Goal: Task Accomplishment & Management: Manage account settings

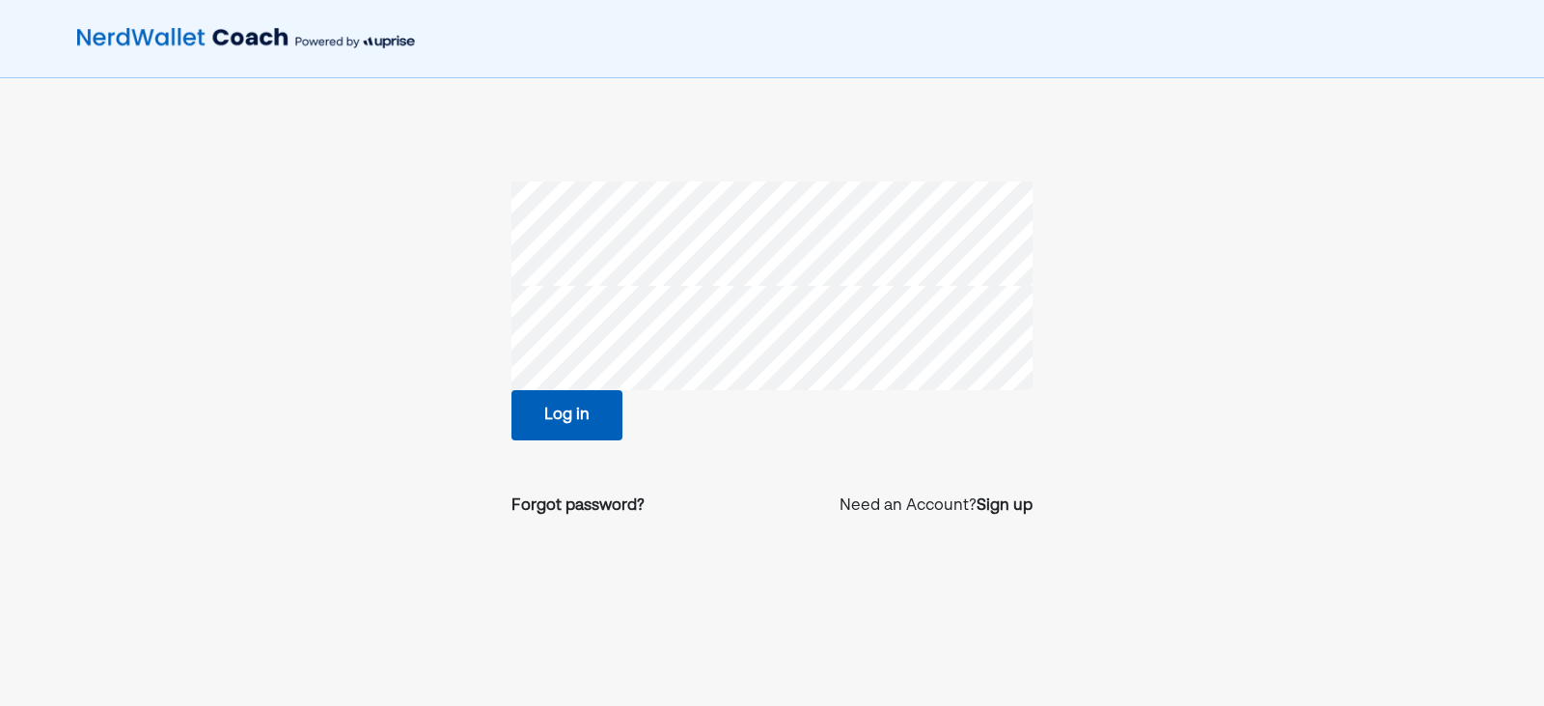
click at [592, 411] on button "Log in" at bounding box center [567, 415] width 111 height 50
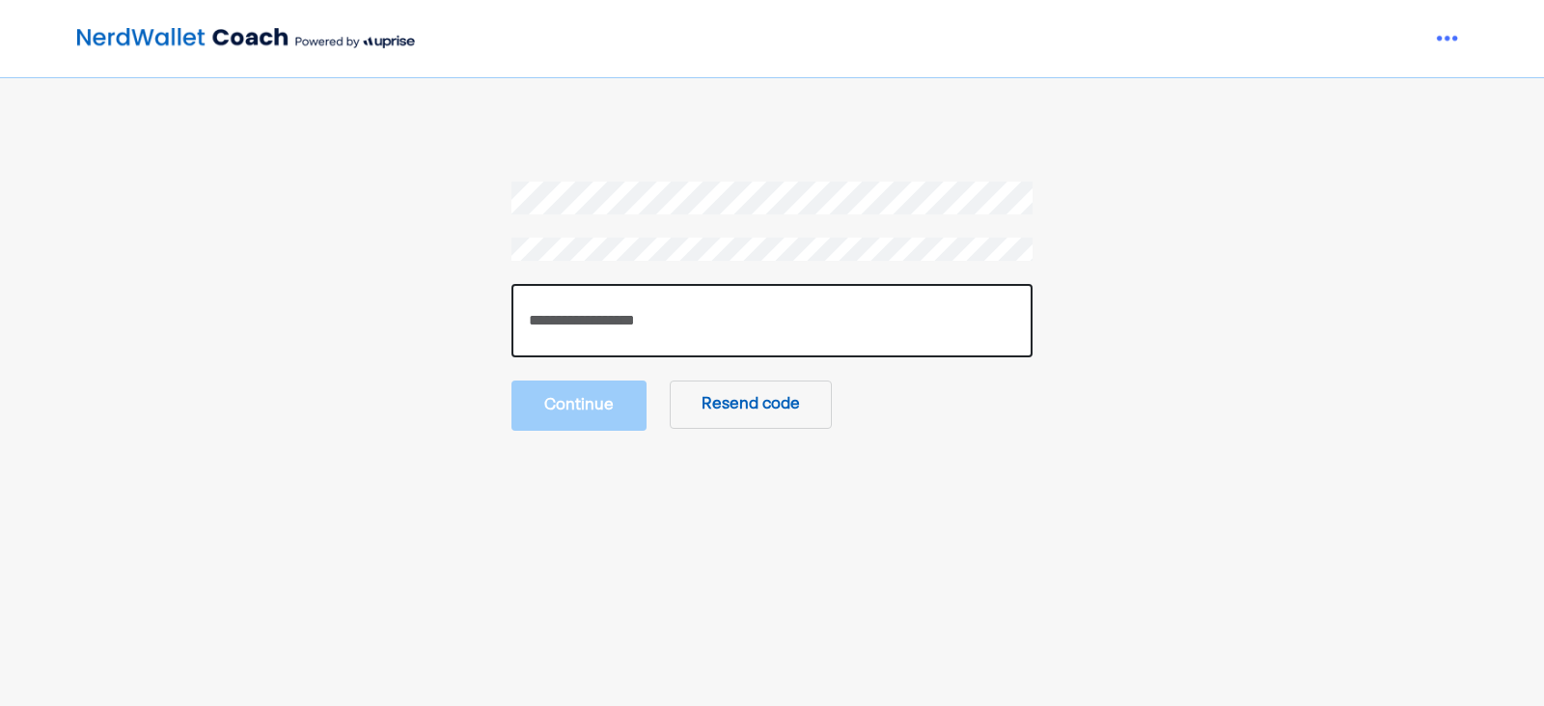
click at [770, 331] on input "number" at bounding box center [772, 320] width 521 height 73
paste input "******"
type input "******"
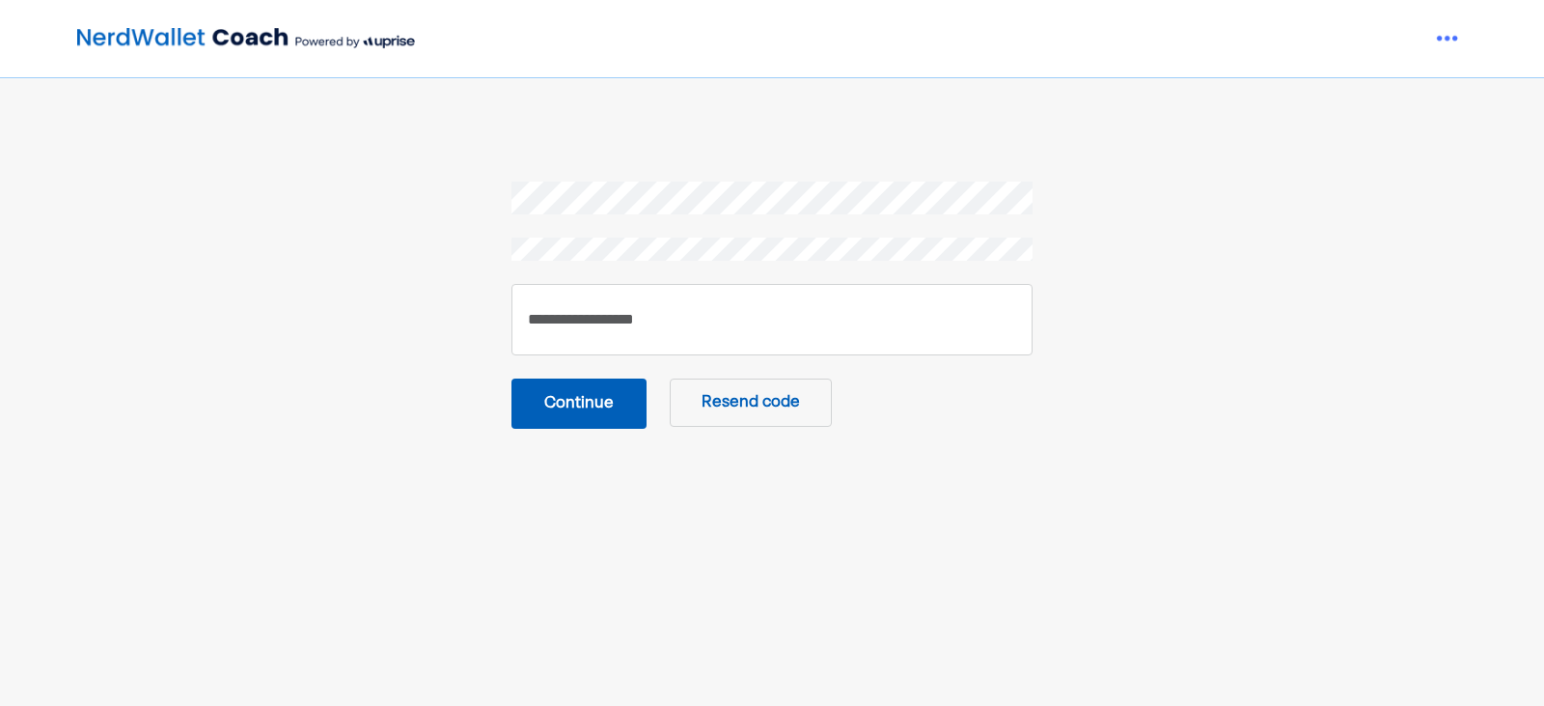
click at [594, 401] on button "Continue" at bounding box center [579, 403] width 135 height 50
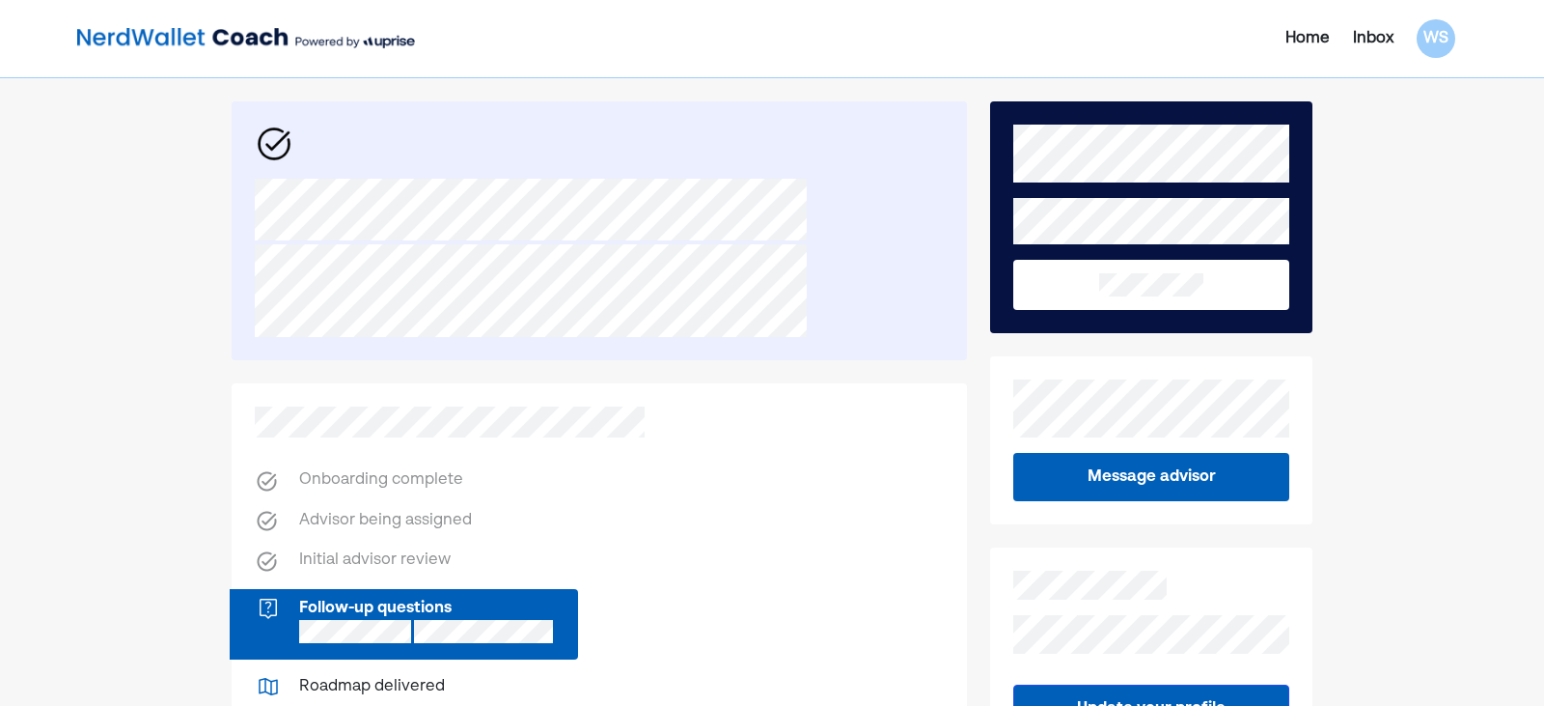
click at [1310, 42] on div "Home" at bounding box center [1308, 38] width 44 height 23
click at [1313, 32] on div "Home" at bounding box center [1308, 38] width 44 height 23
click at [1309, 40] on div "Home" at bounding box center [1308, 38] width 44 height 23
click at [1307, 38] on div "Home" at bounding box center [1308, 38] width 44 height 23
click at [1307, 36] on div "Home" at bounding box center [1308, 38] width 44 height 23
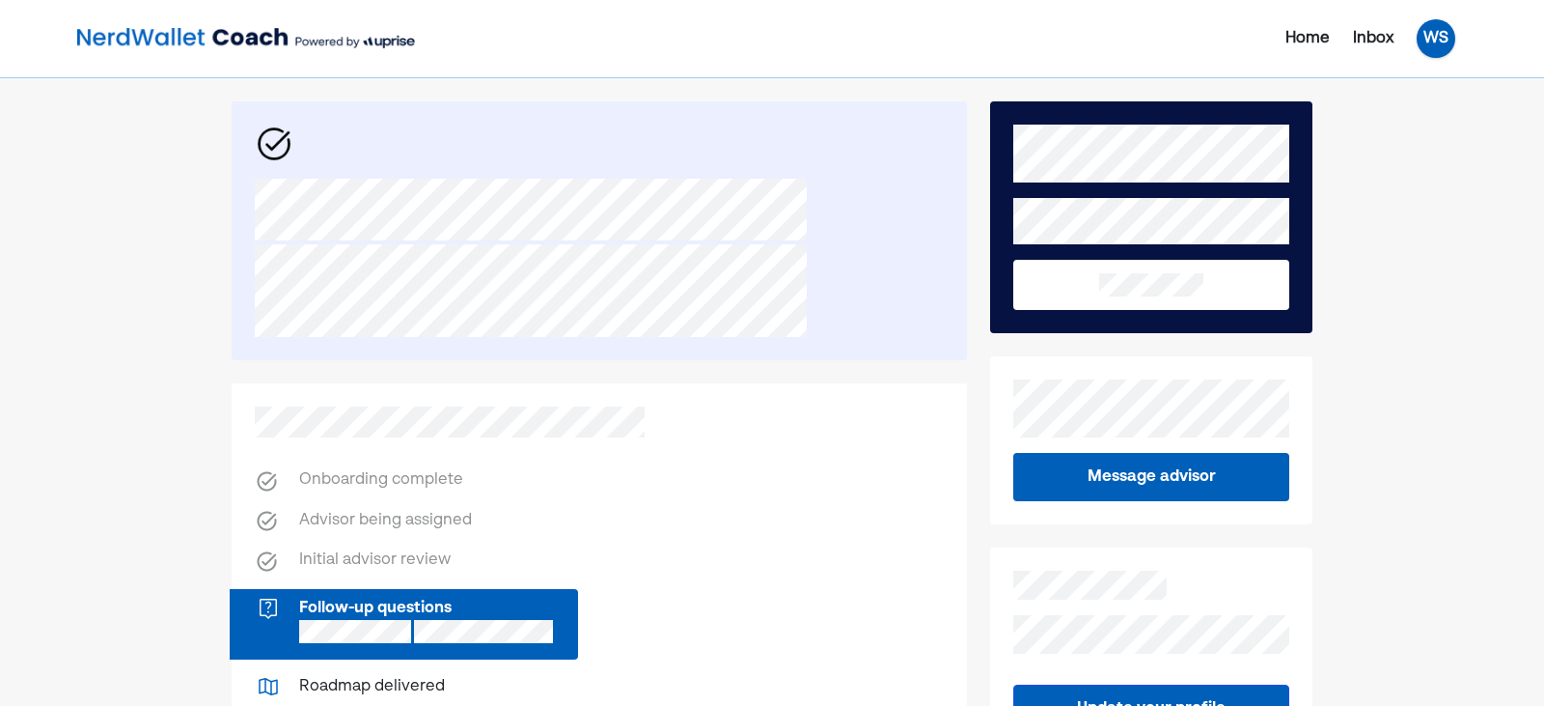
click at [1436, 32] on div "WS" at bounding box center [1436, 38] width 39 height 39
click at [1443, 110] on div "Settings" at bounding box center [1423, 119] width 62 height 23
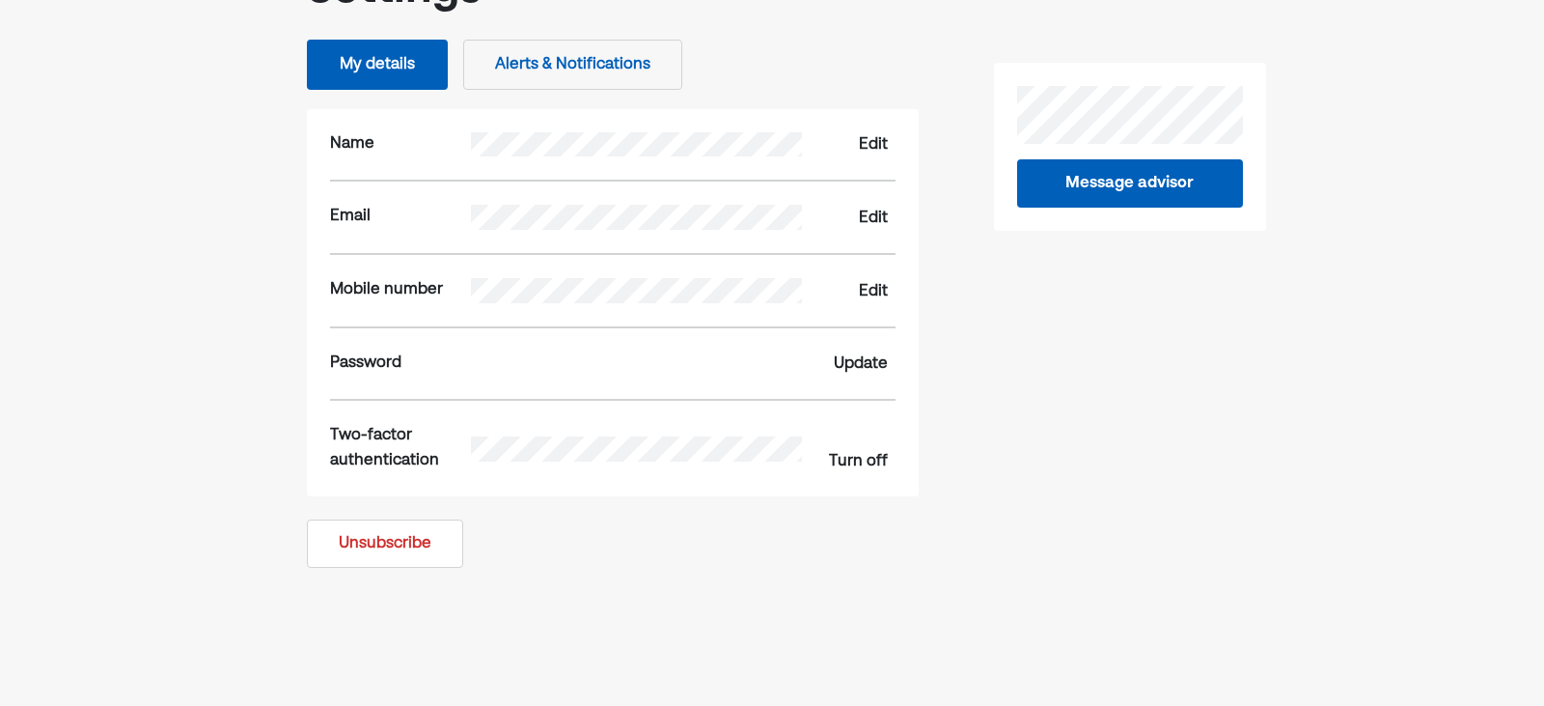
scroll to position [225, 0]
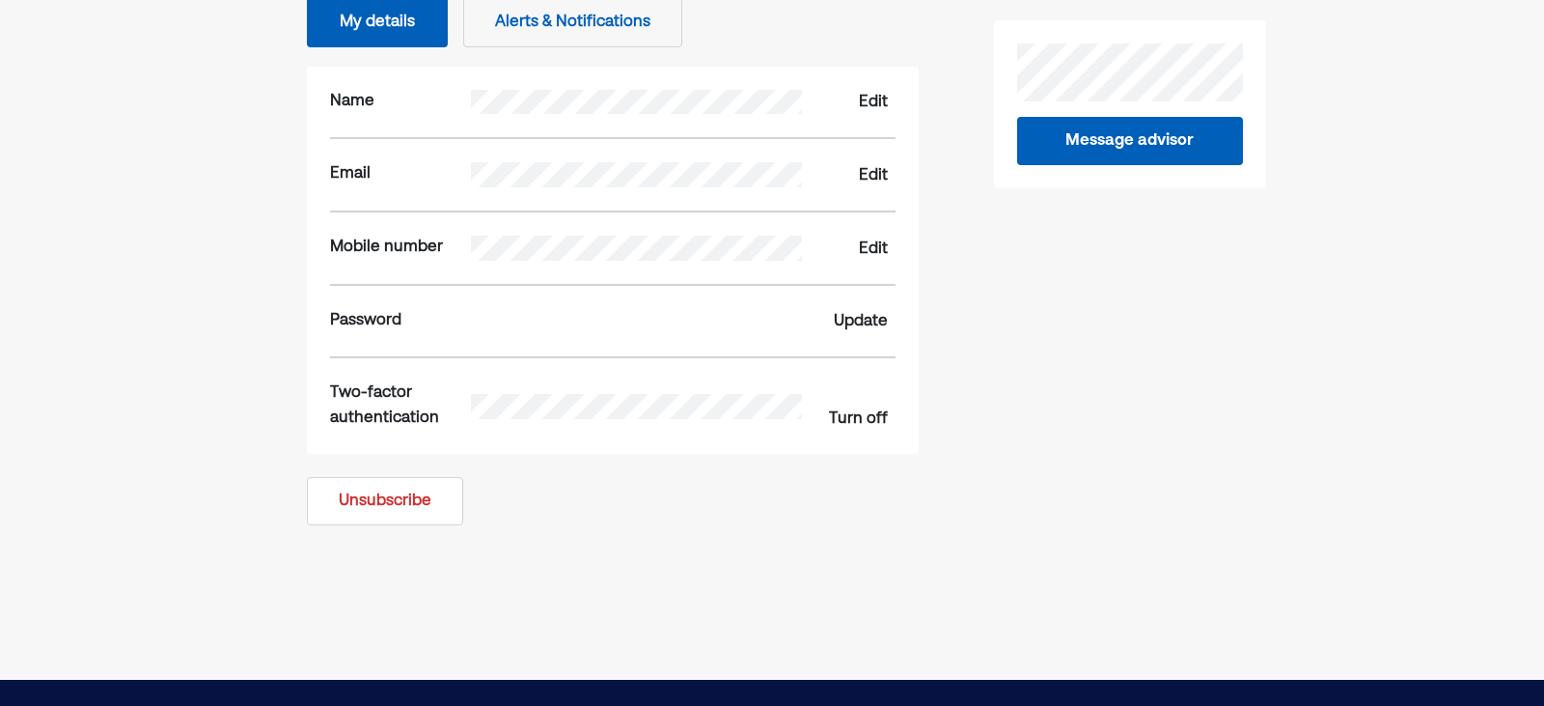
click at [863, 418] on div "Turn off" at bounding box center [858, 418] width 59 height 23
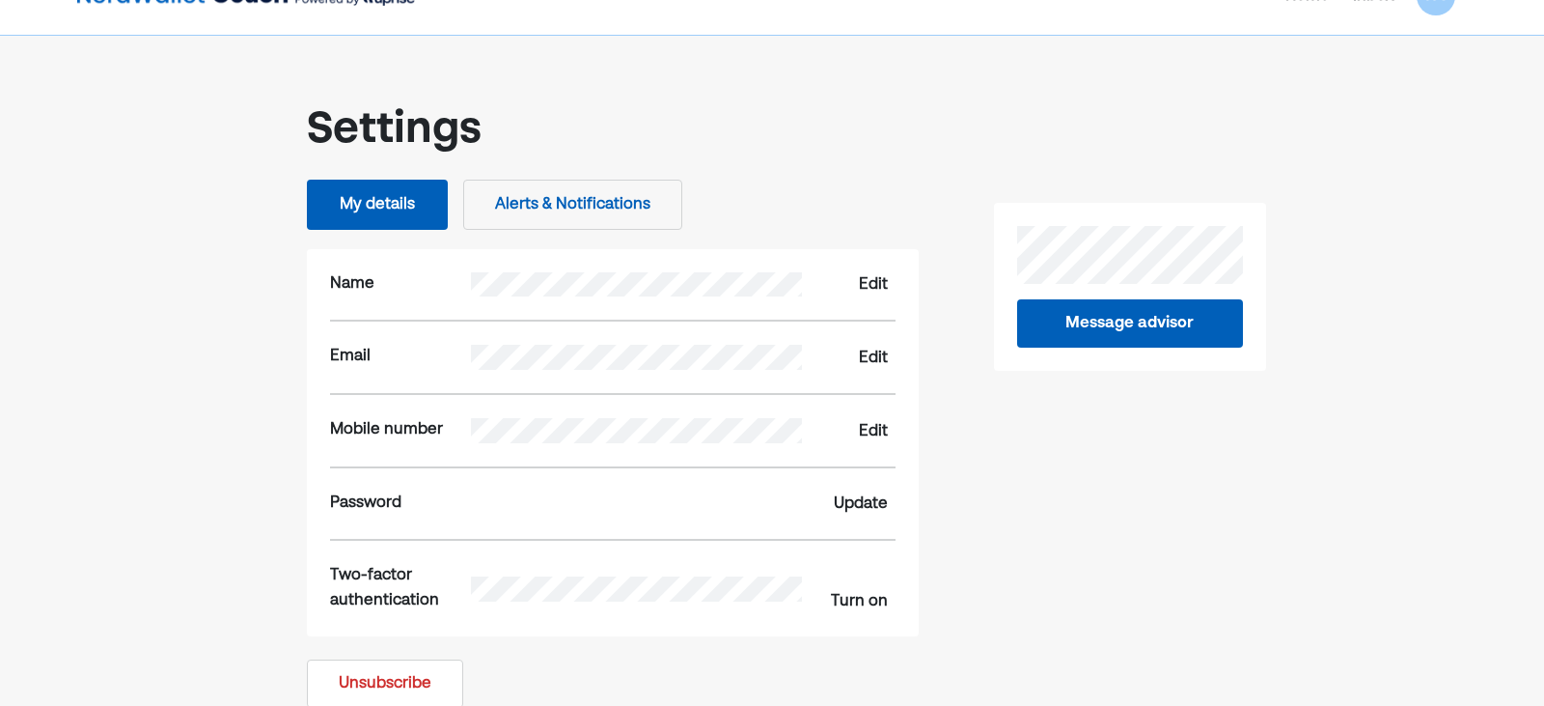
scroll to position [0, 0]
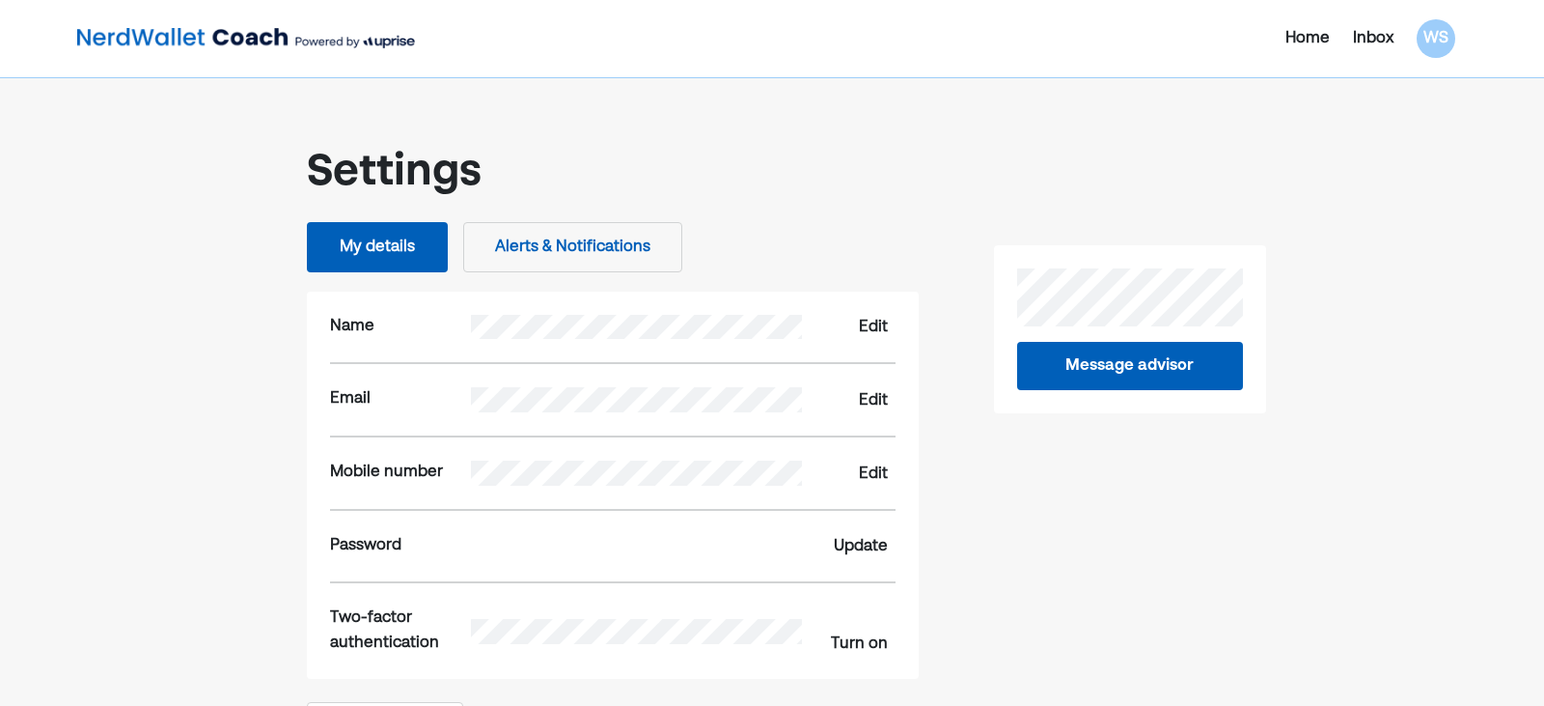
click at [1317, 40] on div "Home" at bounding box center [1308, 38] width 44 height 23
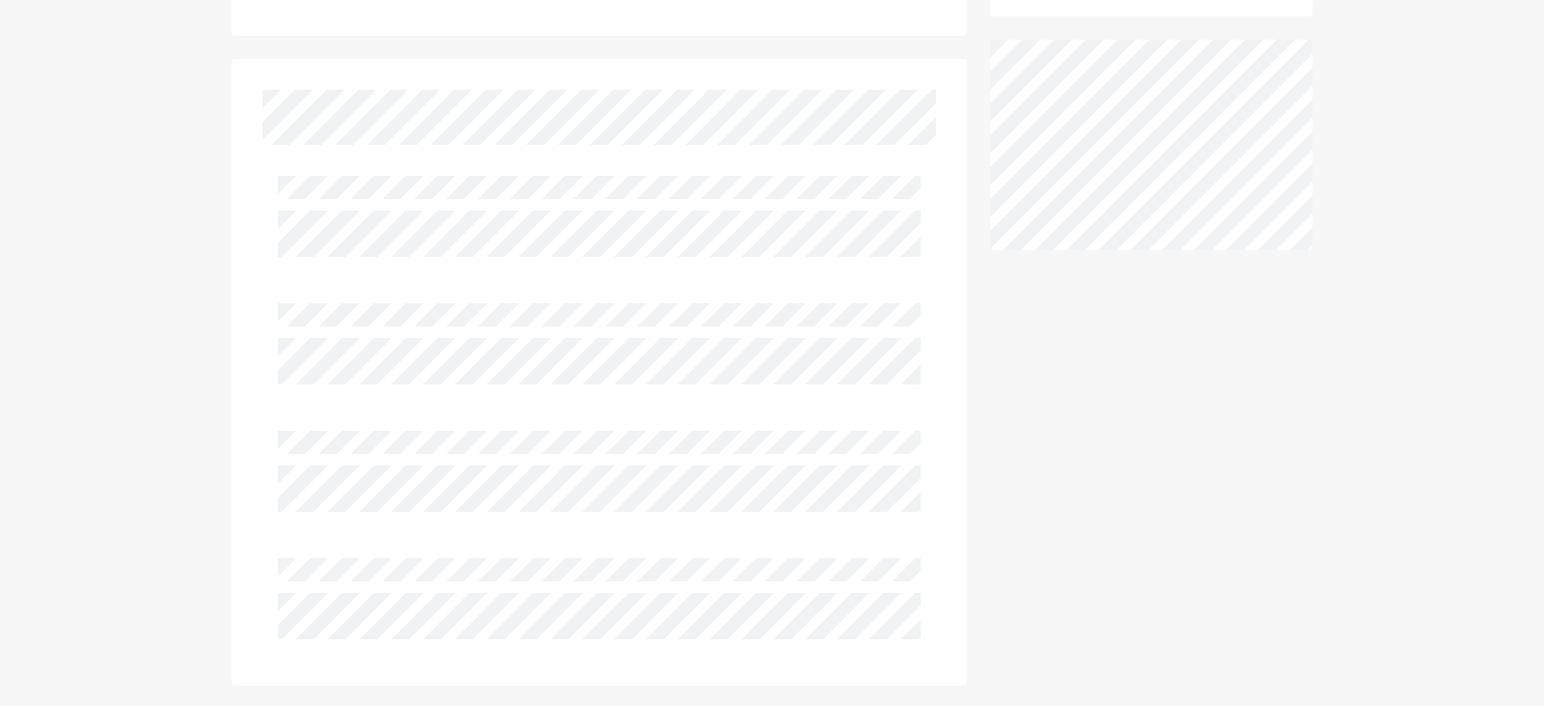
scroll to position [745, 0]
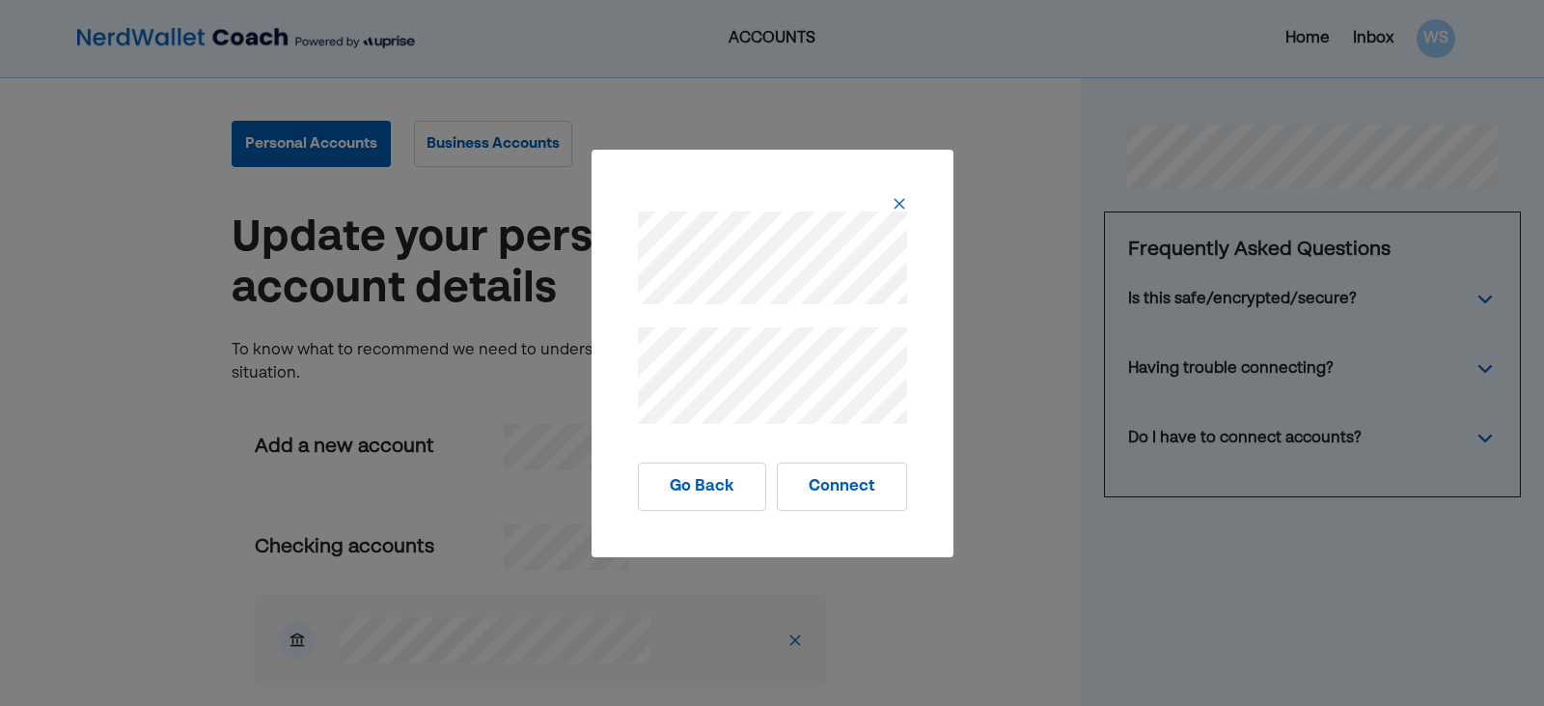
click at [831, 482] on button "Connect" at bounding box center [842, 486] width 130 height 48
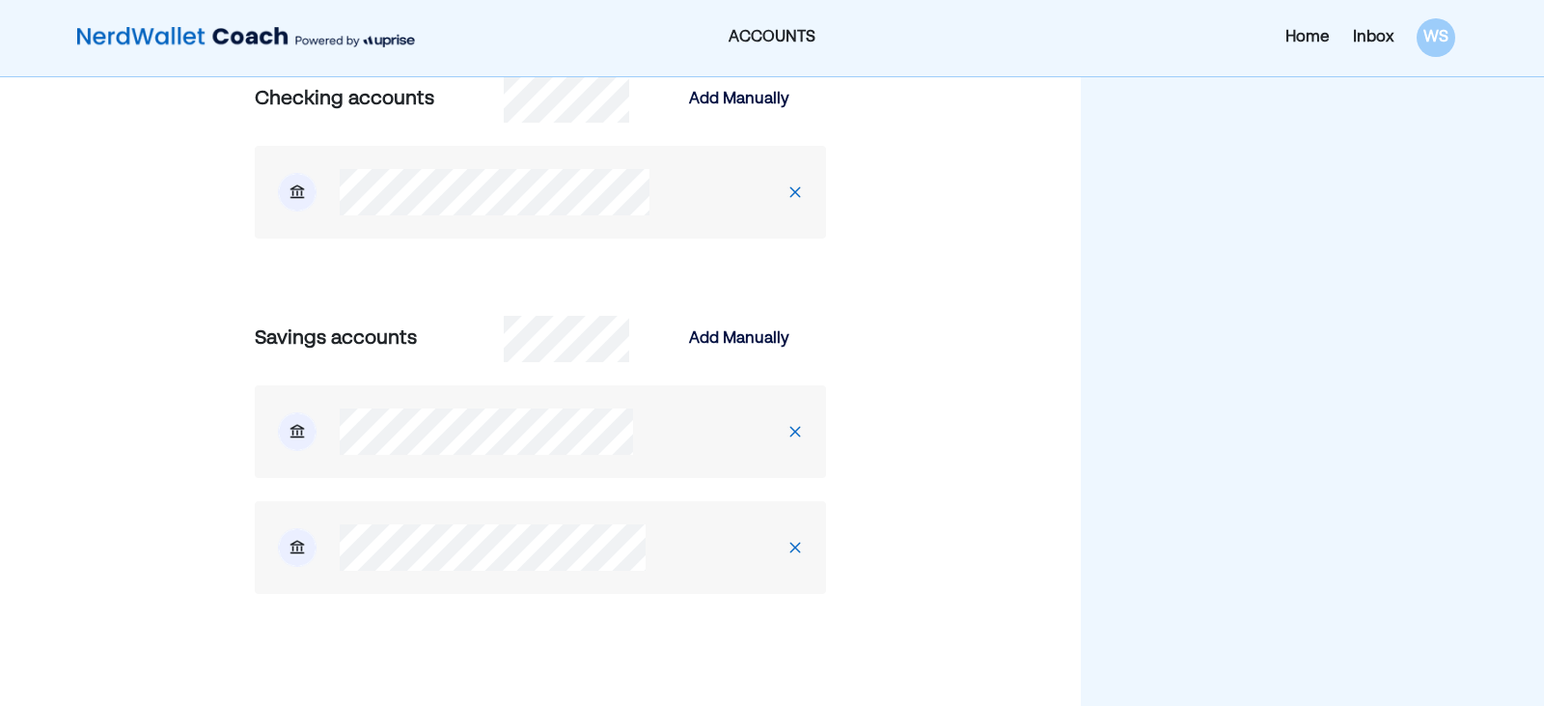
scroll to position [179, 0]
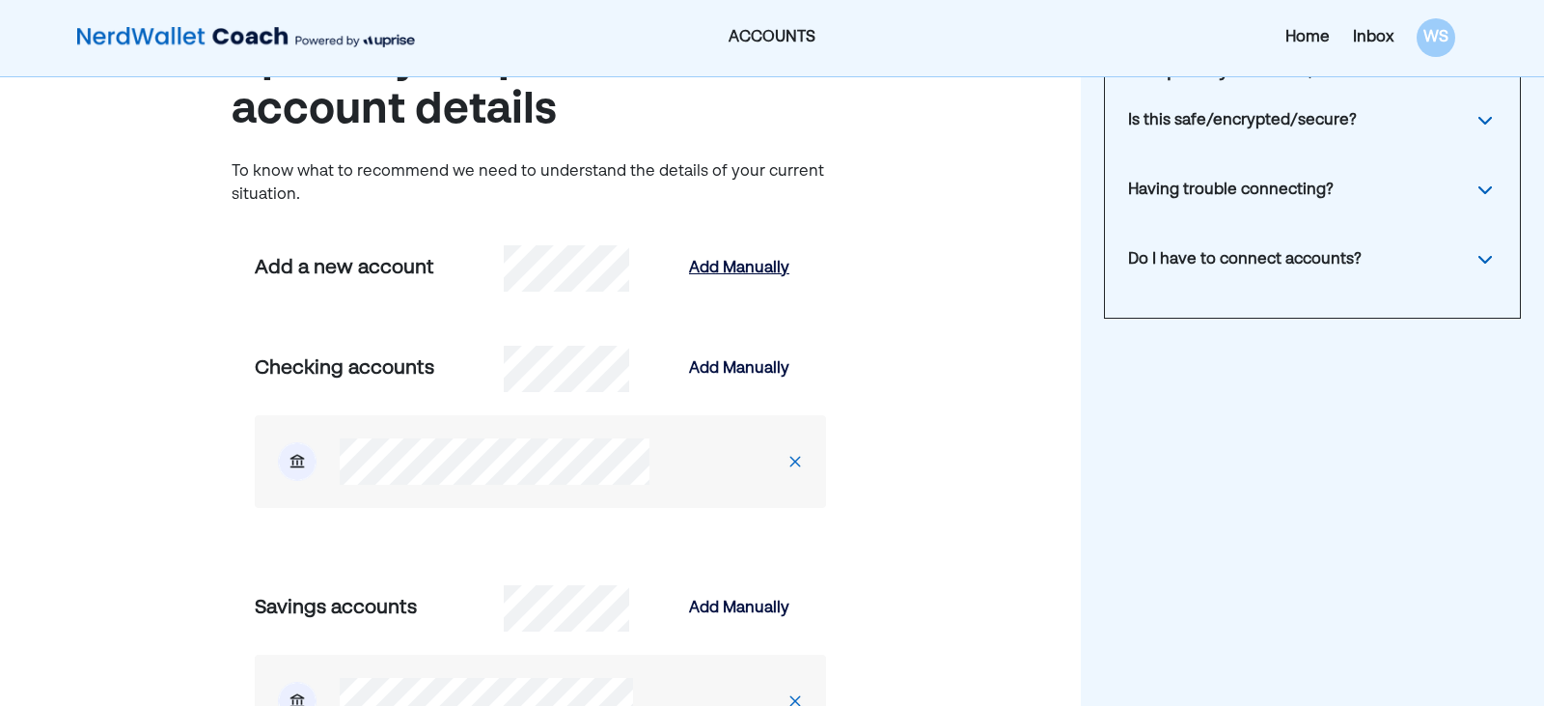
click at [738, 264] on div "Add Manually" at bounding box center [739, 268] width 100 height 23
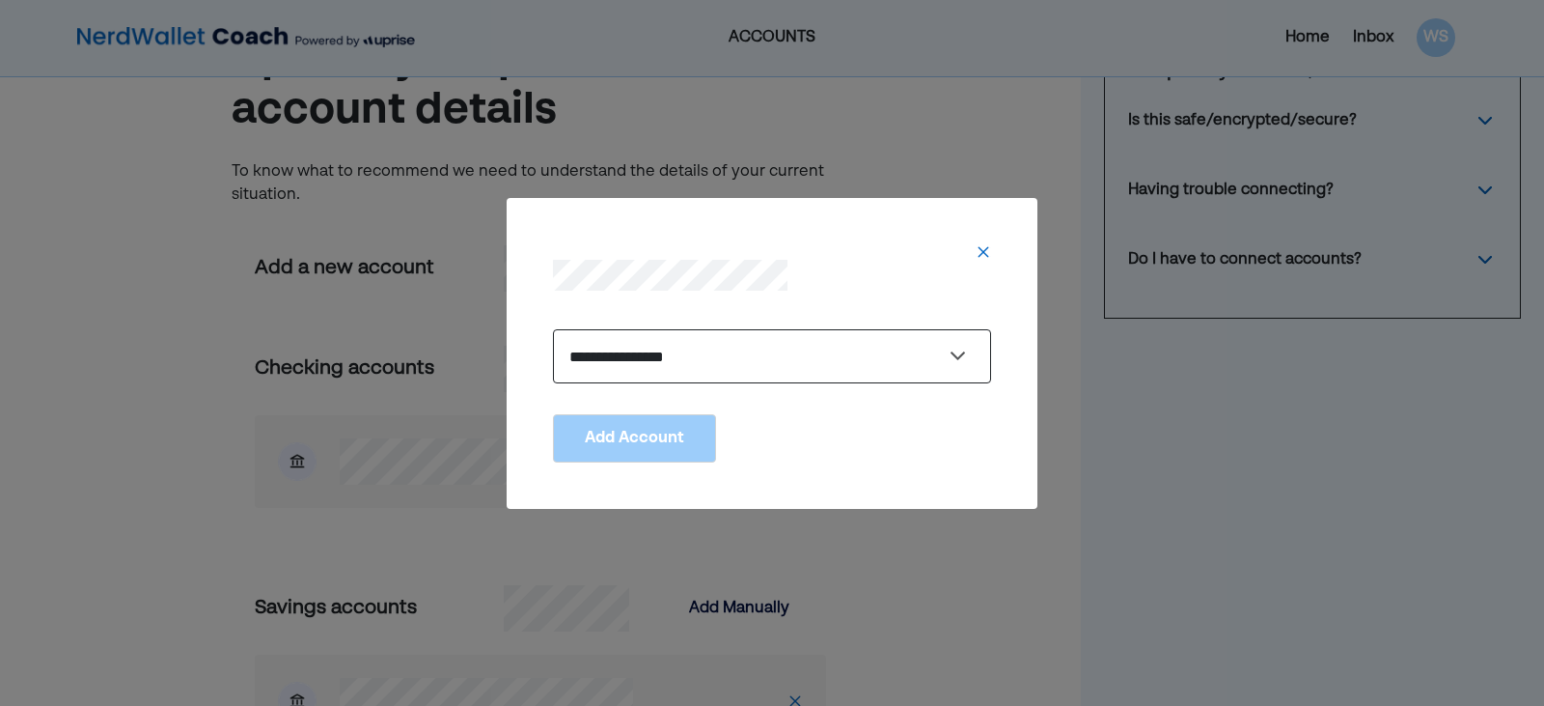
click at [887, 361] on select "**********" at bounding box center [772, 356] width 438 height 54
select select "******"
click at [553, 329] on select "**********" at bounding box center [772, 356] width 438 height 54
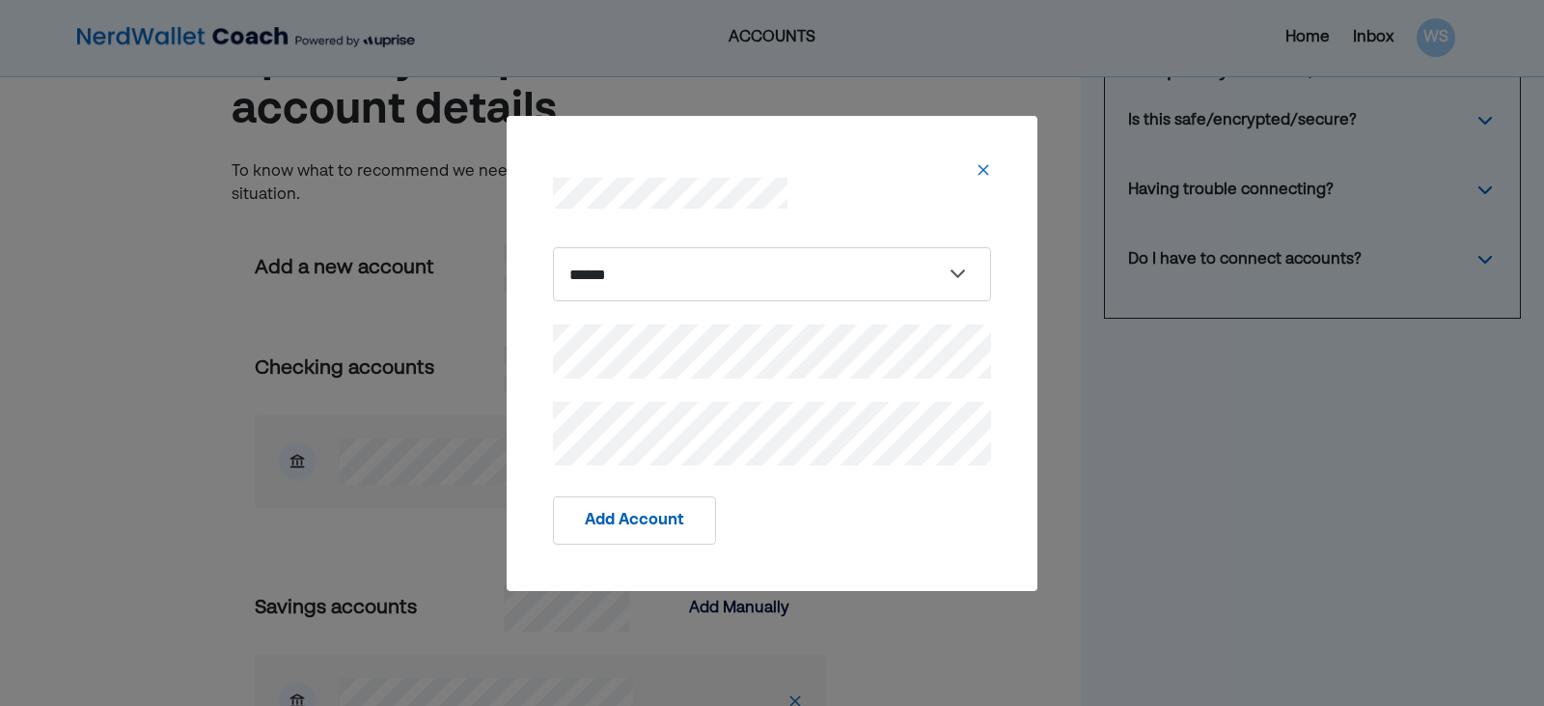
click at [638, 529] on button "Add Account" at bounding box center [634, 520] width 163 height 48
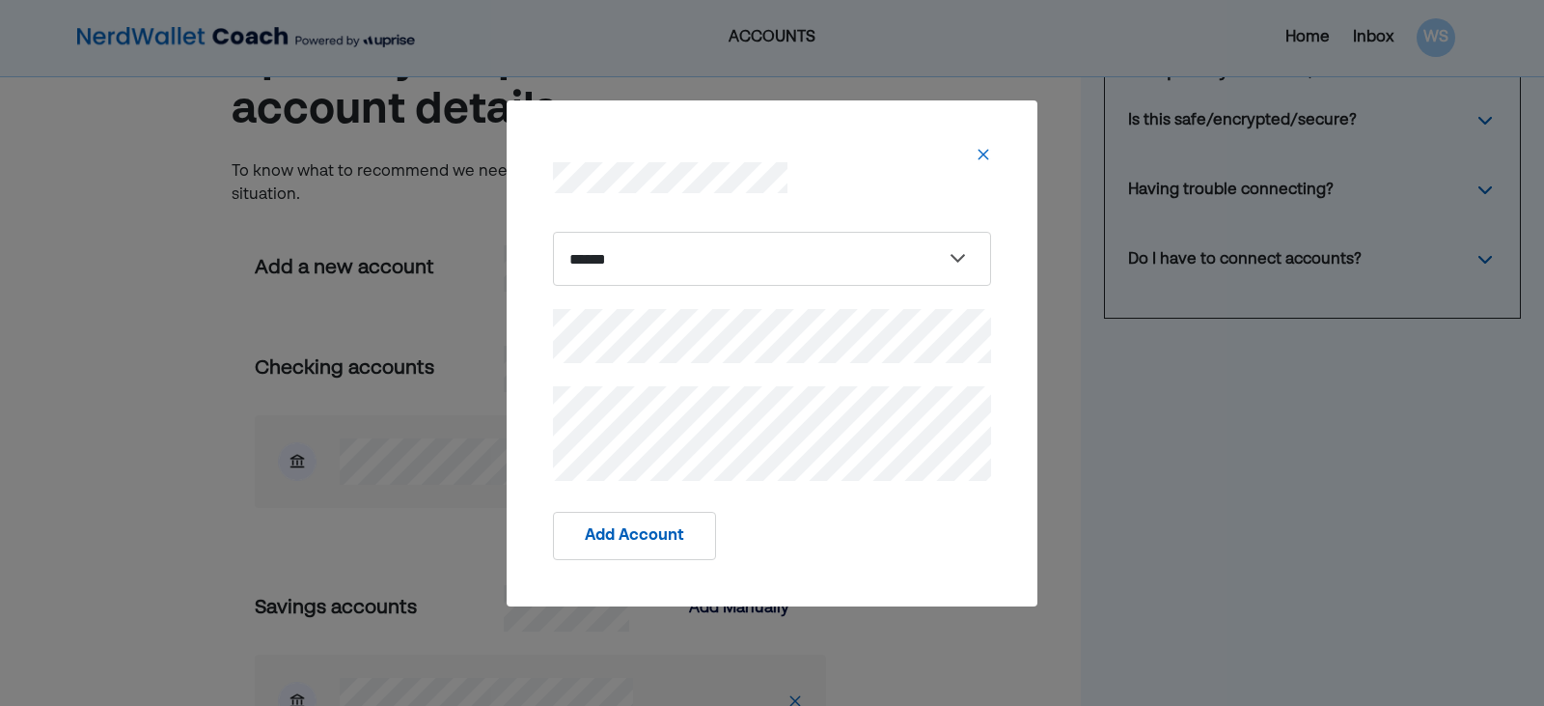
click at [979, 147] on img at bounding box center [983, 154] width 15 height 15
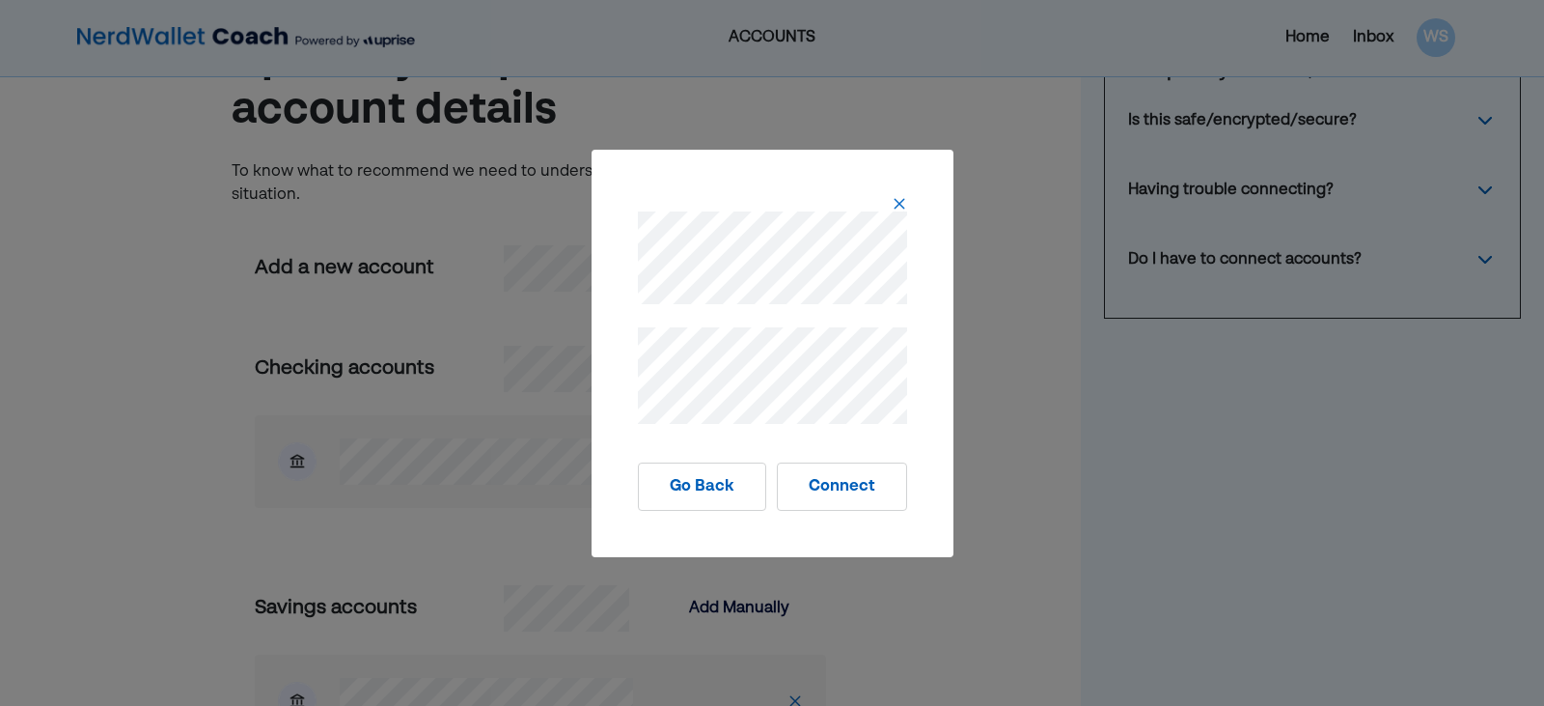
click at [864, 489] on button "Connect" at bounding box center [842, 486] width 130 height 48
click at [835, 497] on button "Connect" at bounding box center [842, 486] width 130 height 48
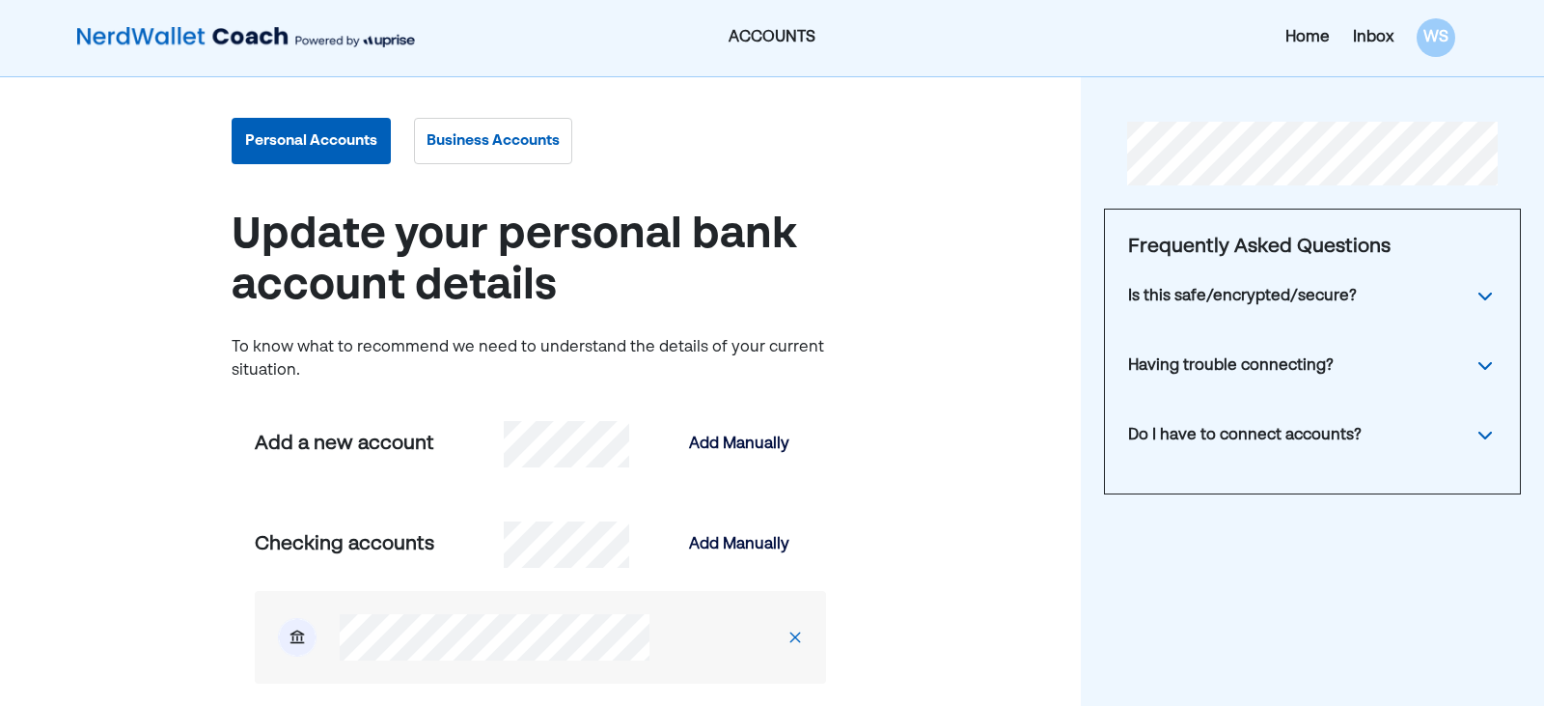
scroll to position [0, 0]
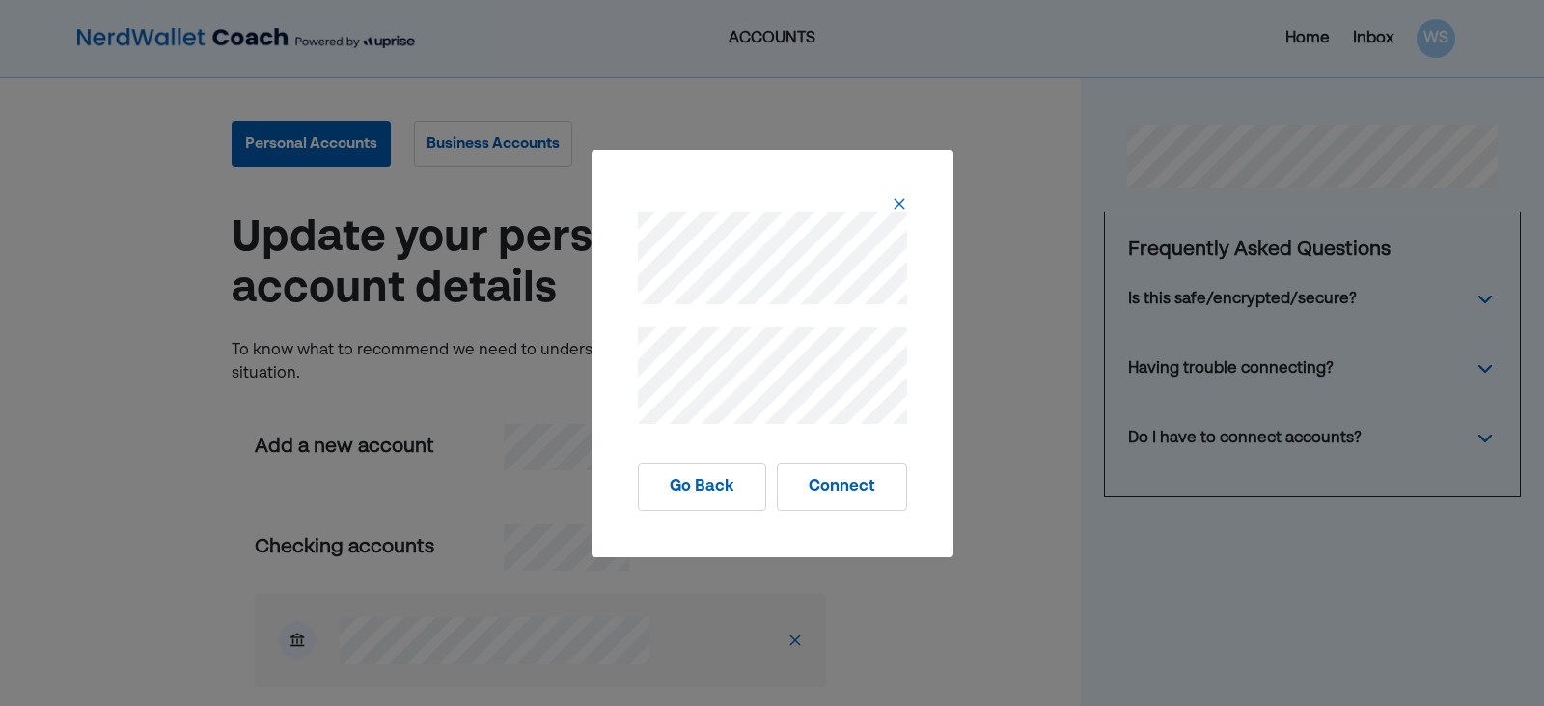
click at [832, 493] on button "Connect" at bounding box center [842, 486] width 130 height 48
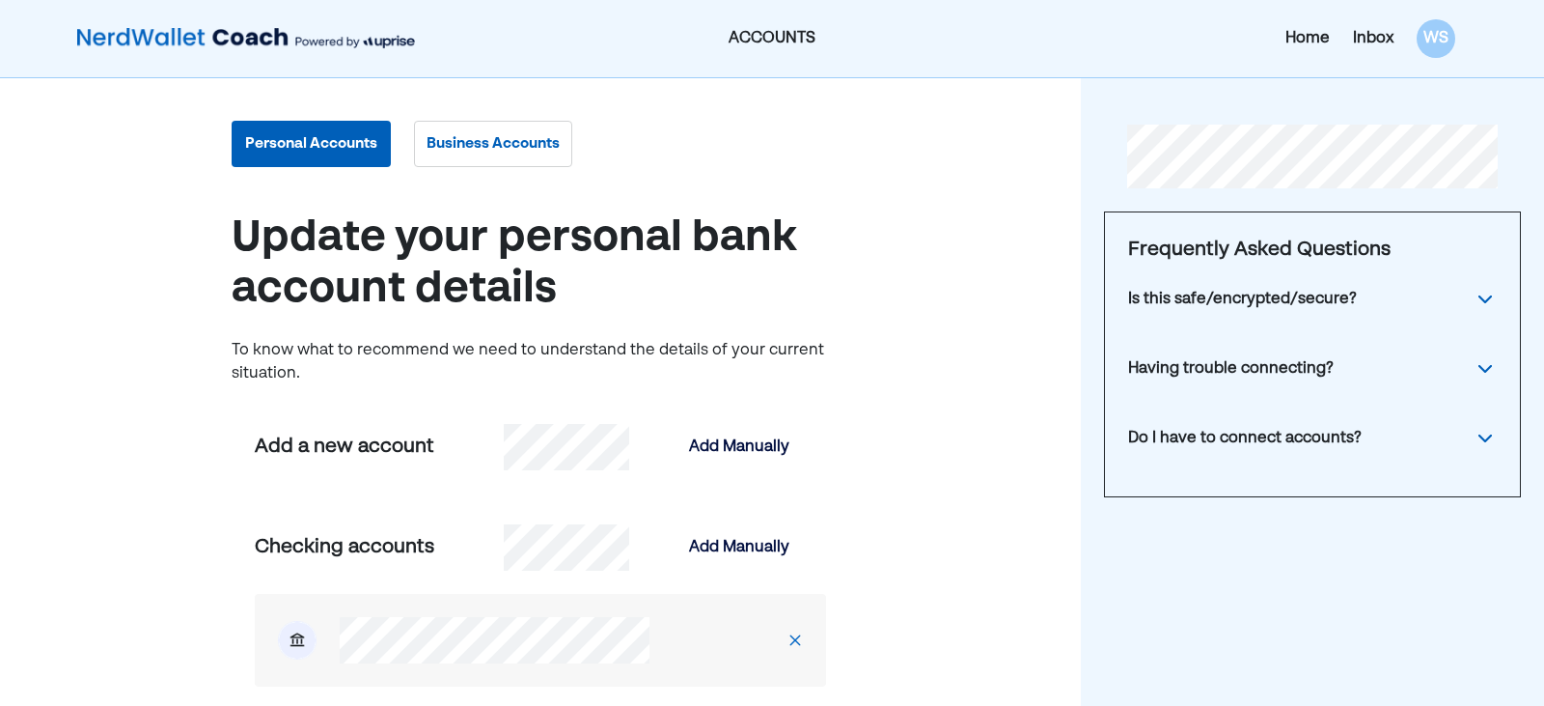
click at [1377, 40] on div "Inbox" at bounding box center [1373, 38] width 41 height 23
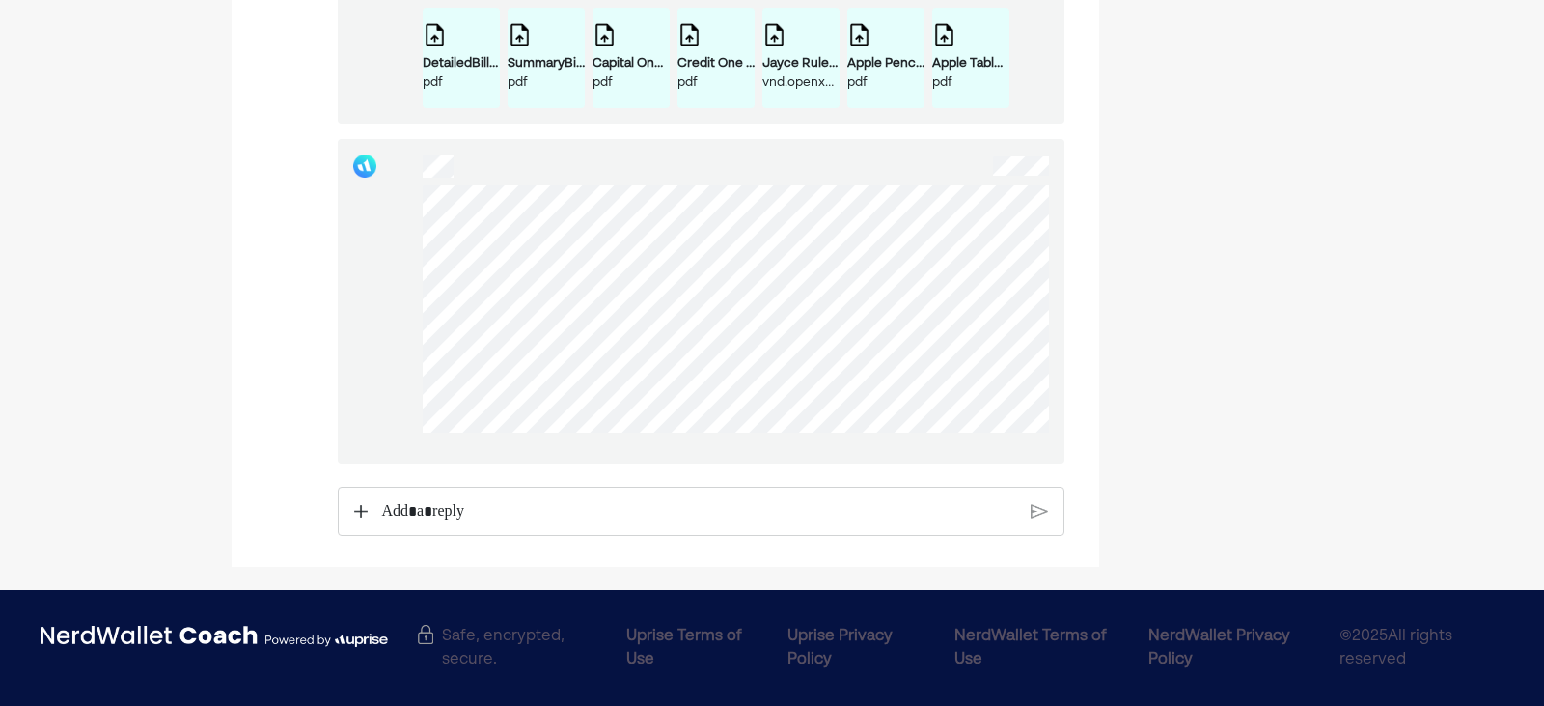
scroll to position [5542, 0]
click at [403, 506] on p "Rich Text Editor. Editing area: main" at bounding box center [698, 511] width 635 height 25
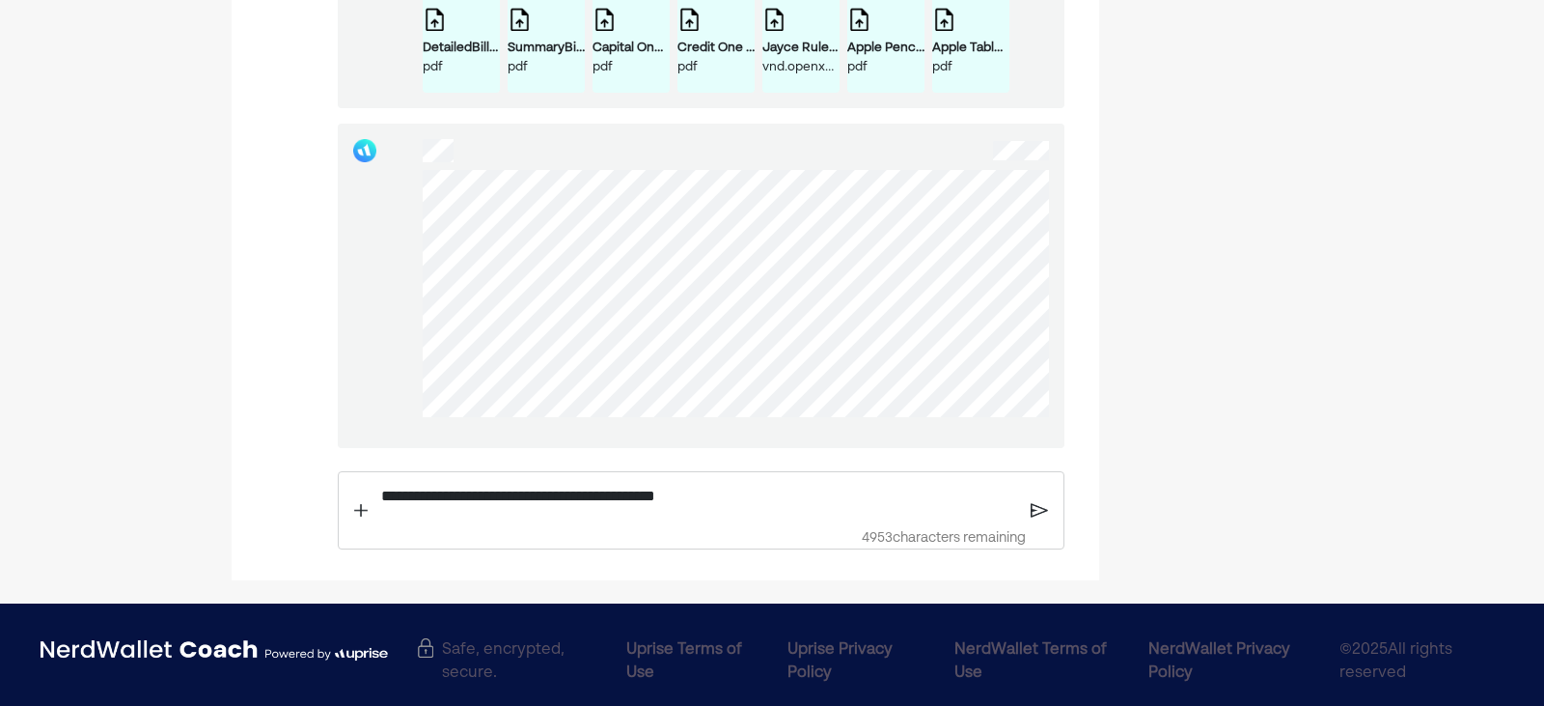
scroll to position [5572, 0]
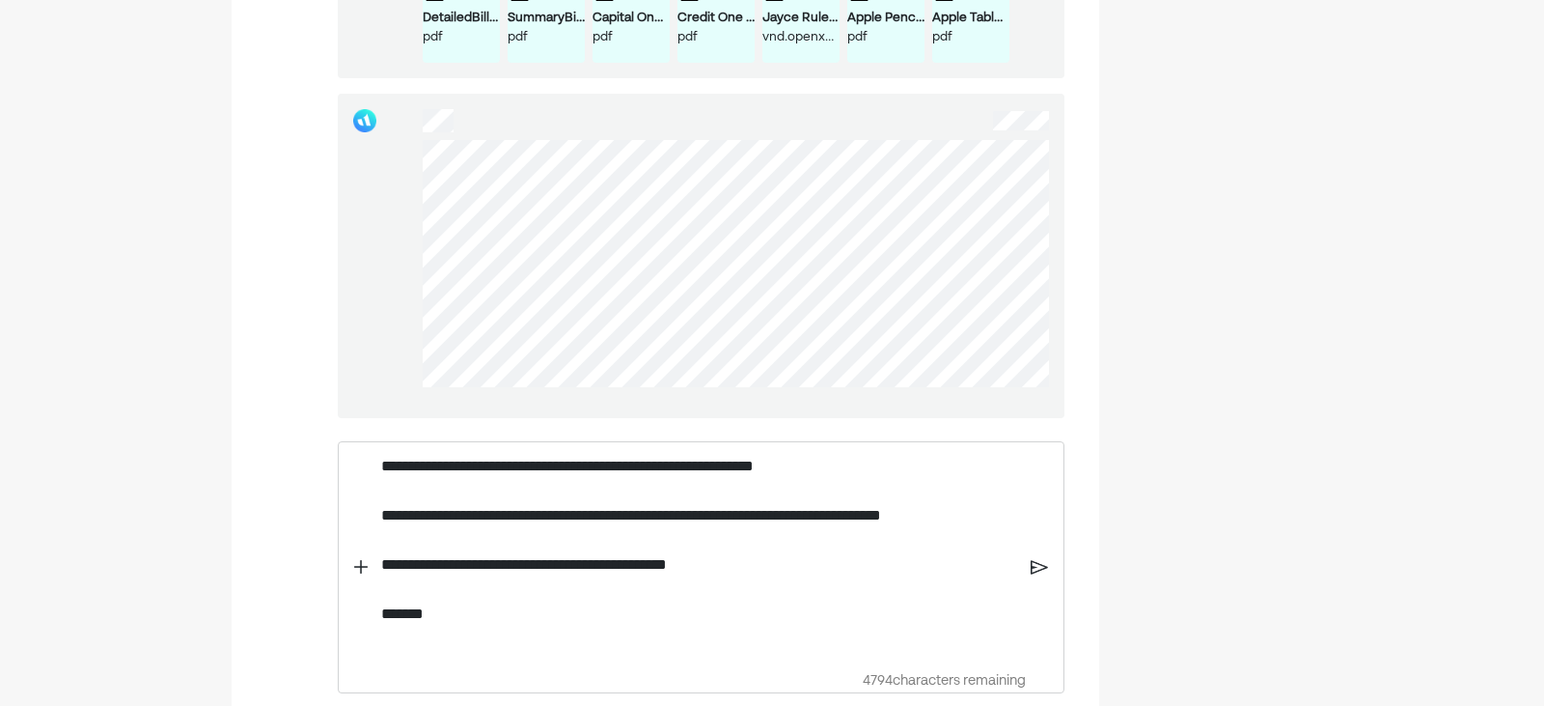
click at [1034, 575] on img at bounding box center [1039, 566] width 16 height 17
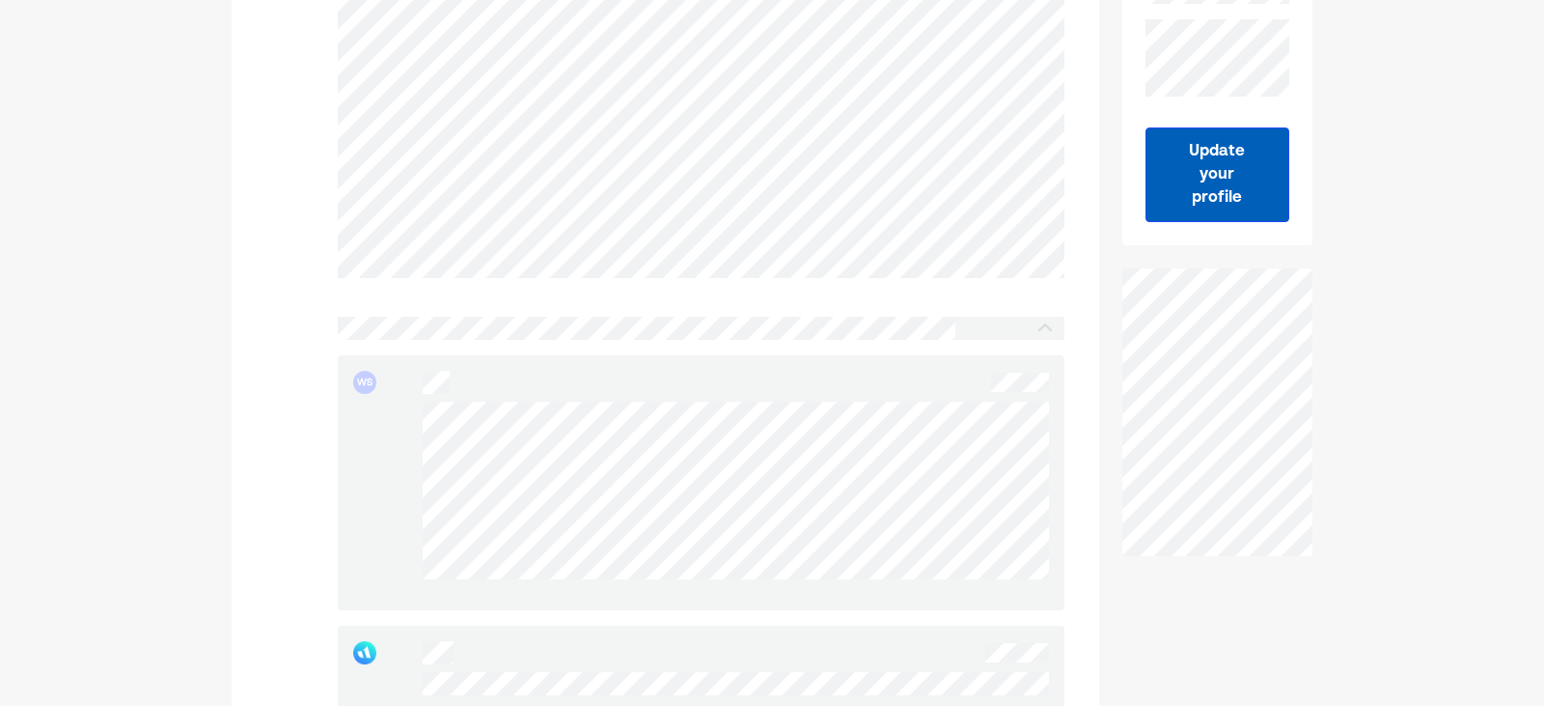
scroll to position [0, 0]
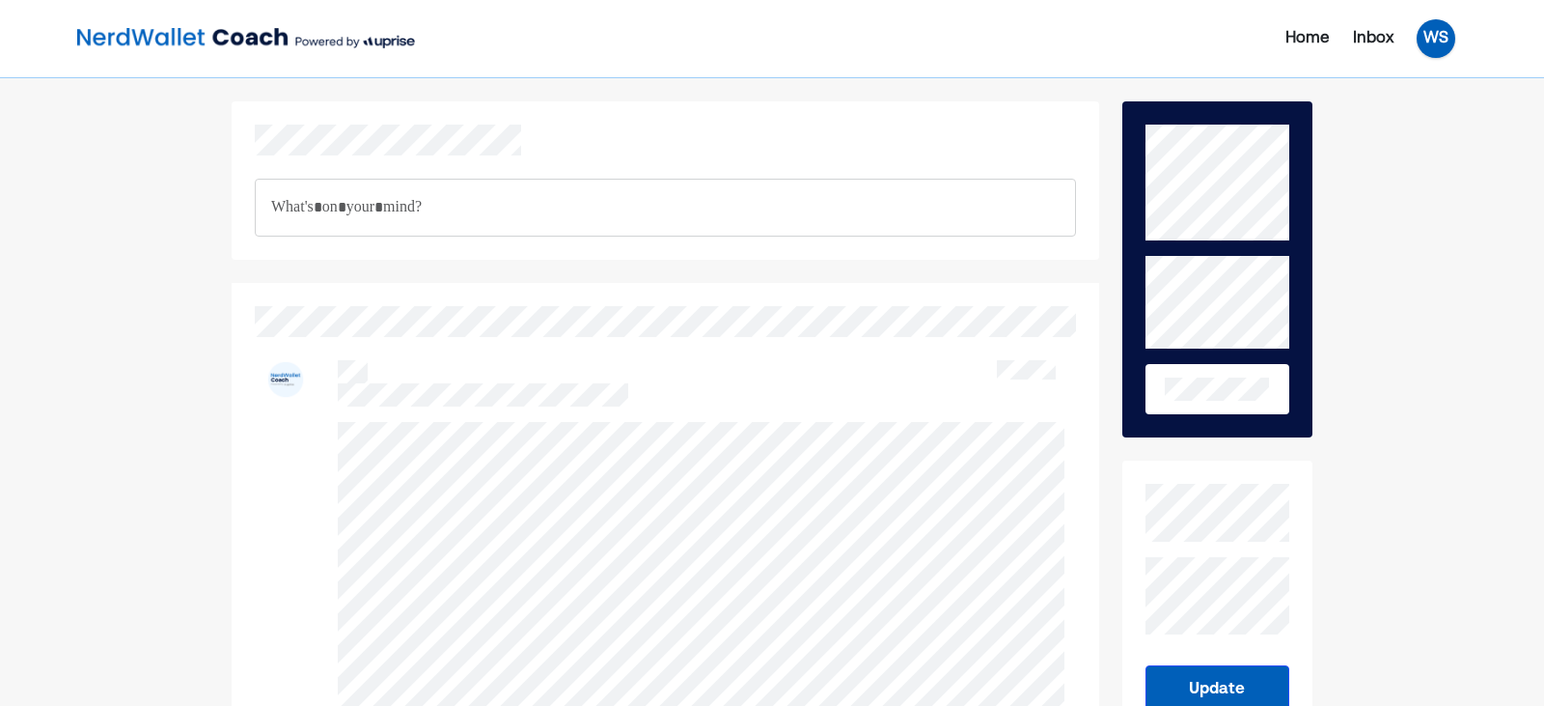
click at [1437, 42] on div "WS" at bounding box center [1436, 38] width 39 height 39
click at [1431, 152] on div "Log out" at bounding box center [1420, 155] width 57 height 23
